Goal: Find specific page/section: Find specific page/section

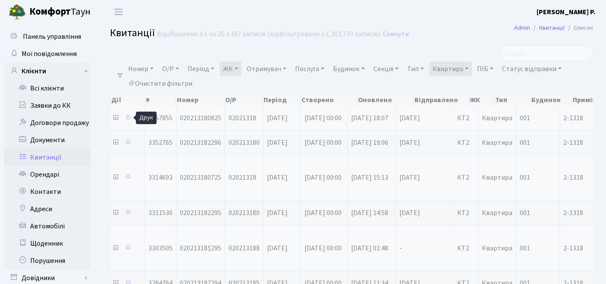
select select "295"
select select "25"
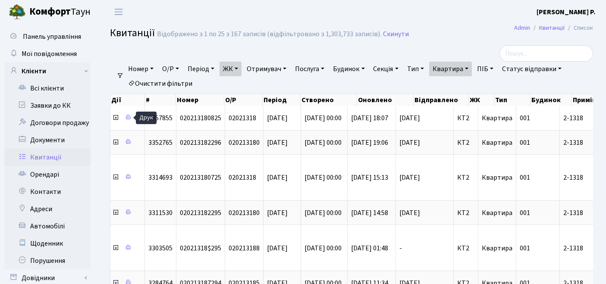
click at [170, 91] on link "Очистити фільтри" at bounding box center [160, 83] width 71 height 15
select select
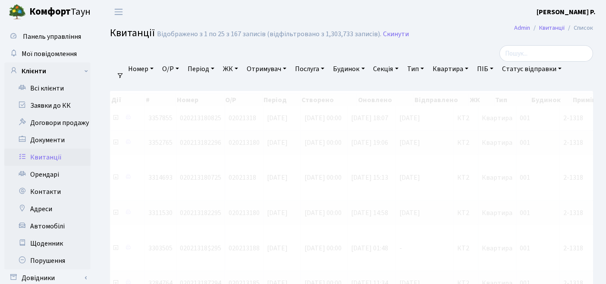
click at [238, 72] on link "ЖК" at bounding box center [231, 69] width 22 height 15
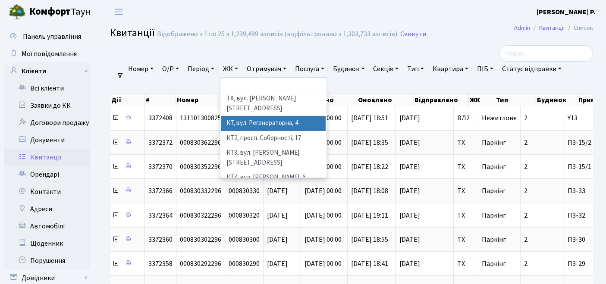
click at [266, 116] on li "КТ, вул. Регенераторна, 4" at bounding box center [273, 123] width 105 height 15
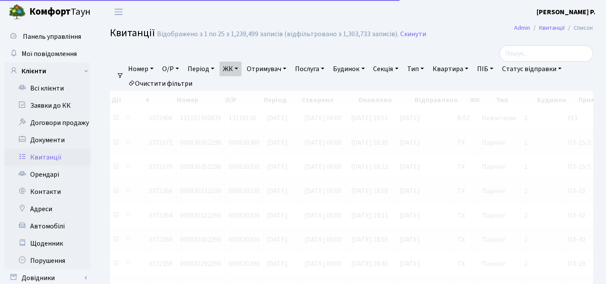
click at [462, 68] on link "Квартира" at bounding box center [450, 69] width 43 height 15
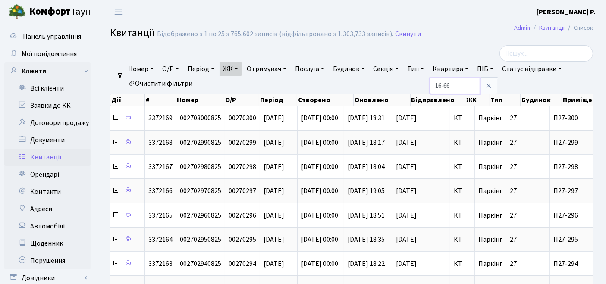
type input "16-66"
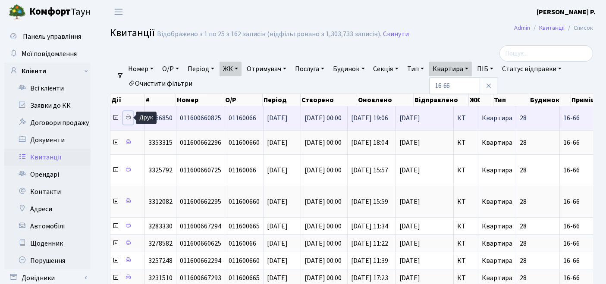
click at [130, 119] on icon at bounding box center [128, 117] width 6 height 6
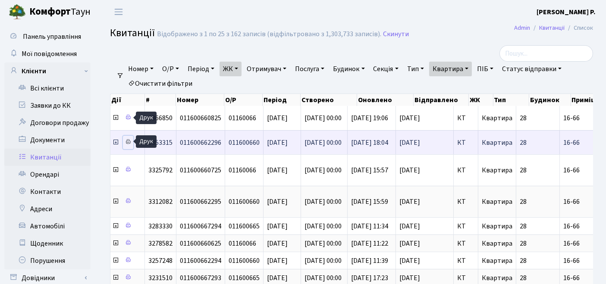
click at [126, 142] on icon at bounding box center [128, 142] width 6 height 6
